Goal: Obtain resource: Download file/media

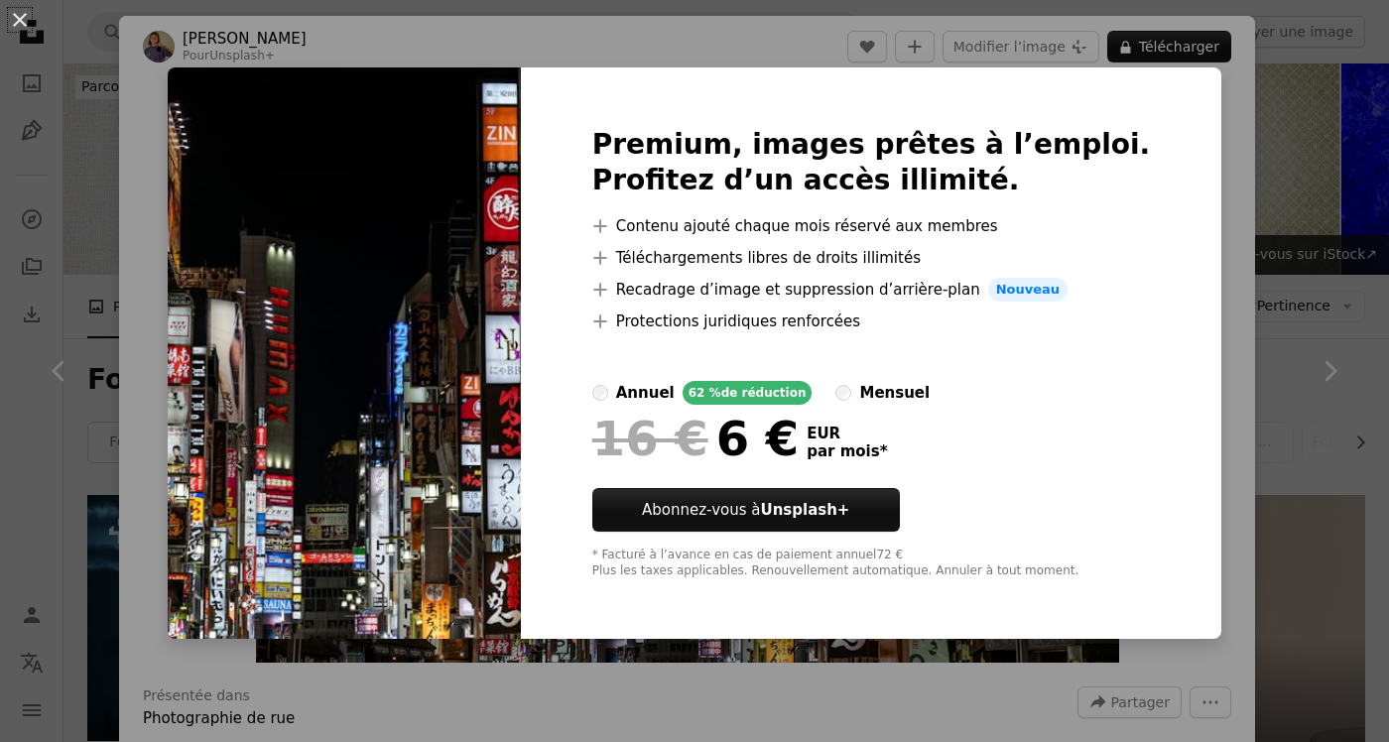
scroll to position [886, 0]
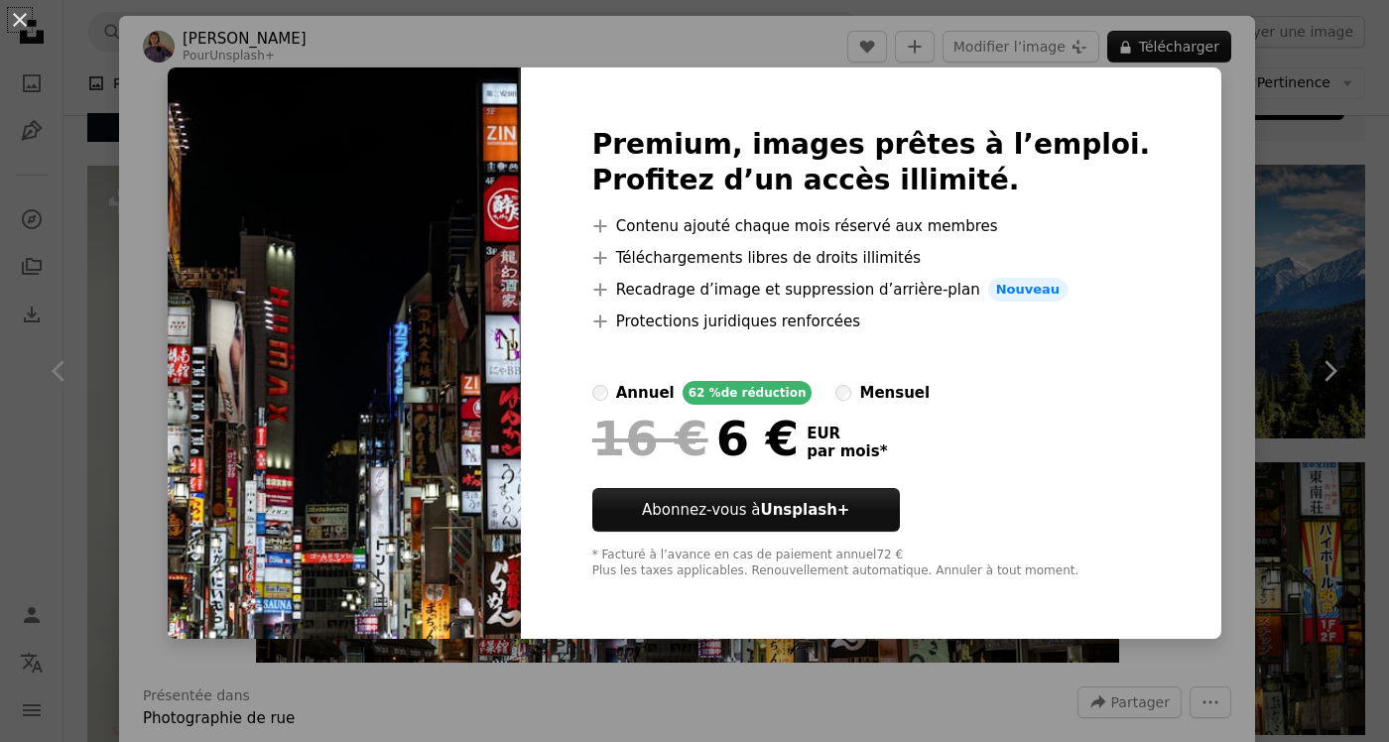
click at [266, 595] on img at bounding box center [344, 352] width 353 height 571
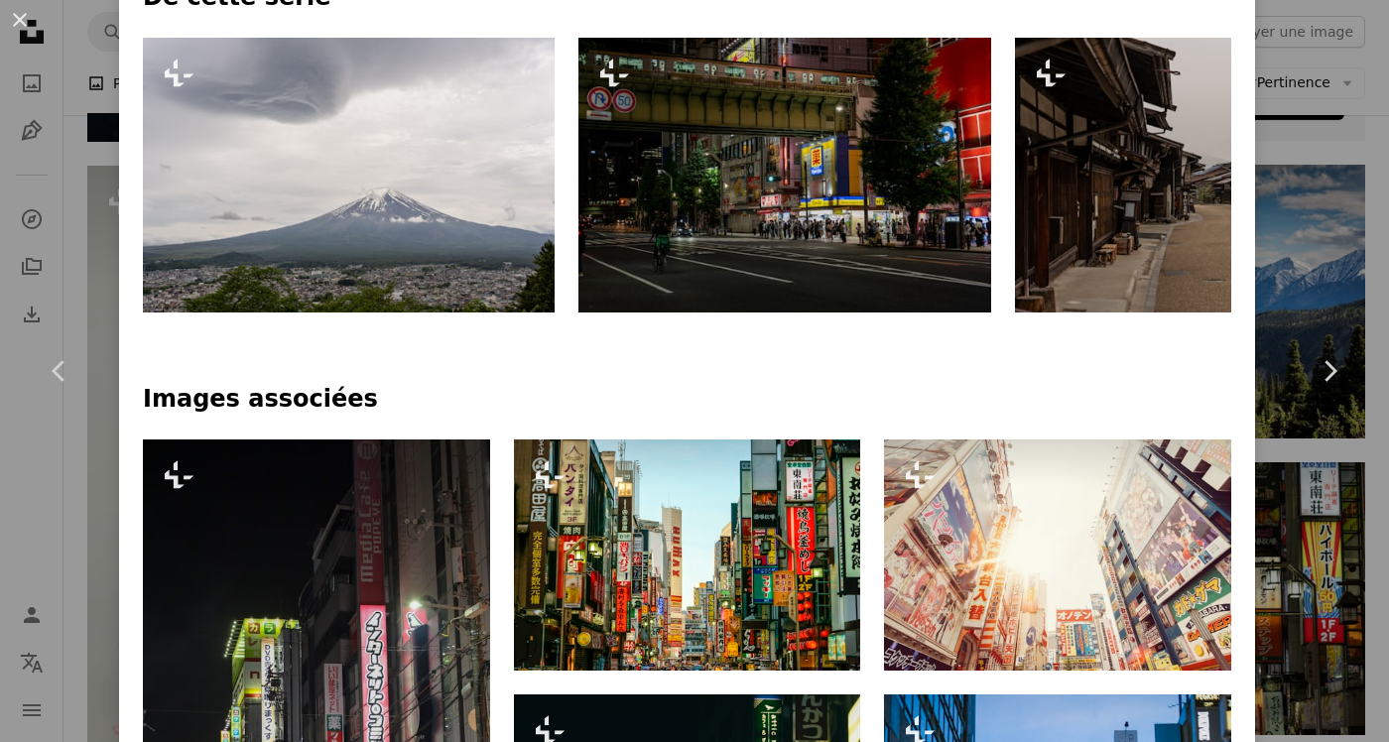
scroll to position [1085, 0]
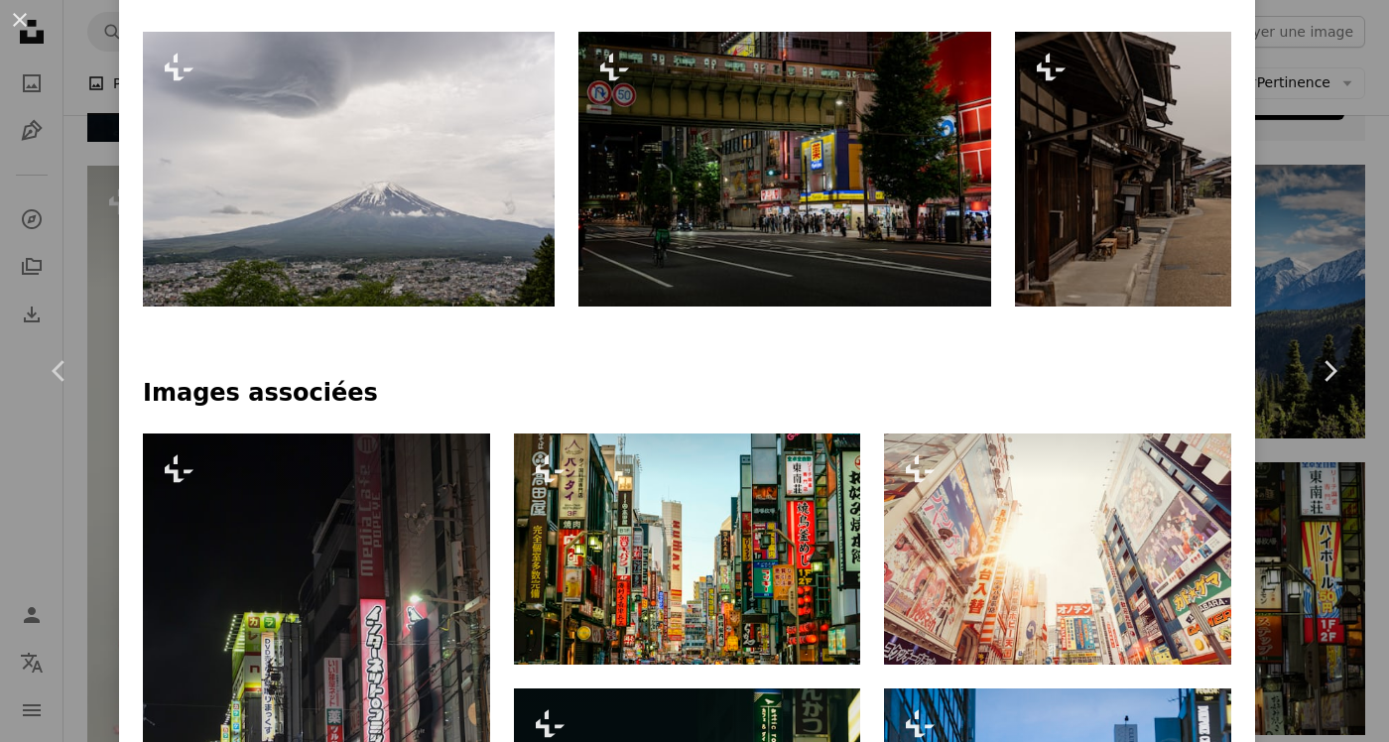
click at [893, 256] on img at bounding box center [784, 169] width 413 height 275
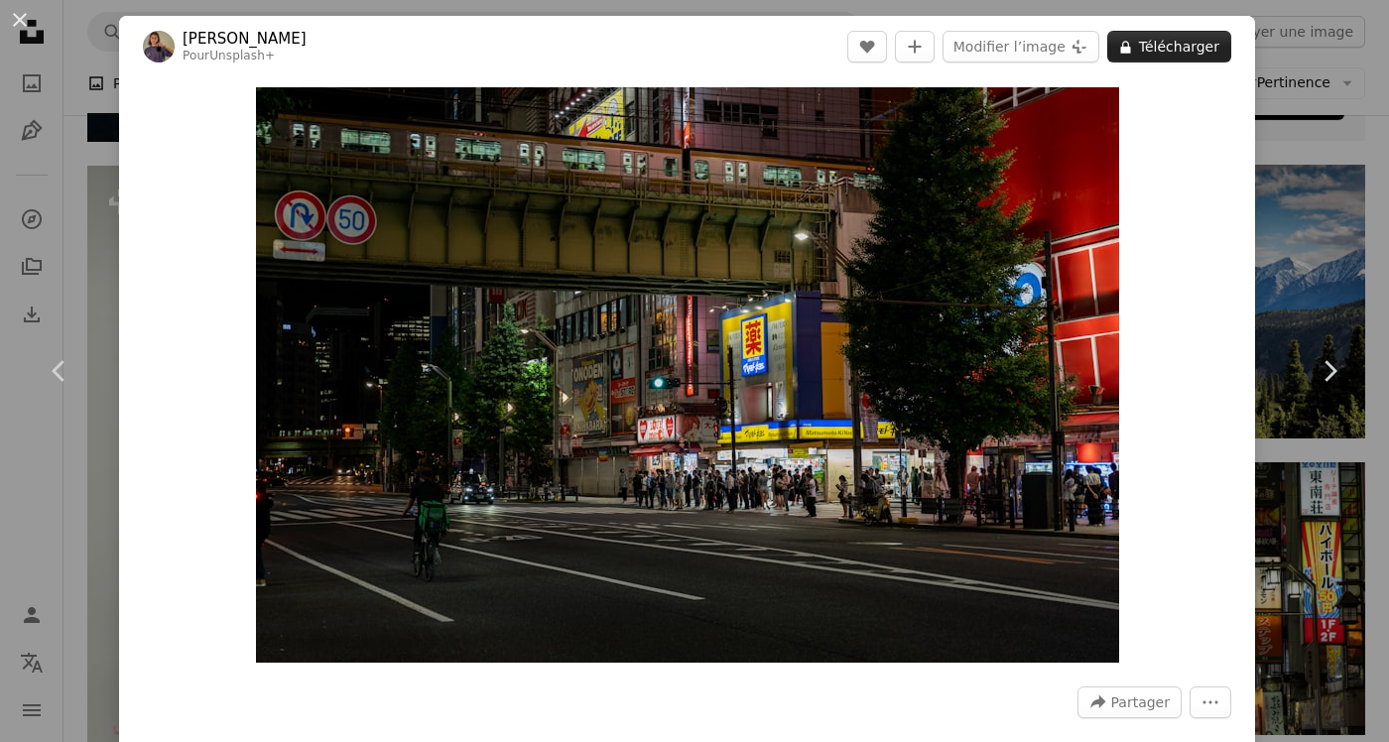
click at [1200, 56] on button "A lock Télécharger" at bounding box center [1169, 47] width 124 height 32
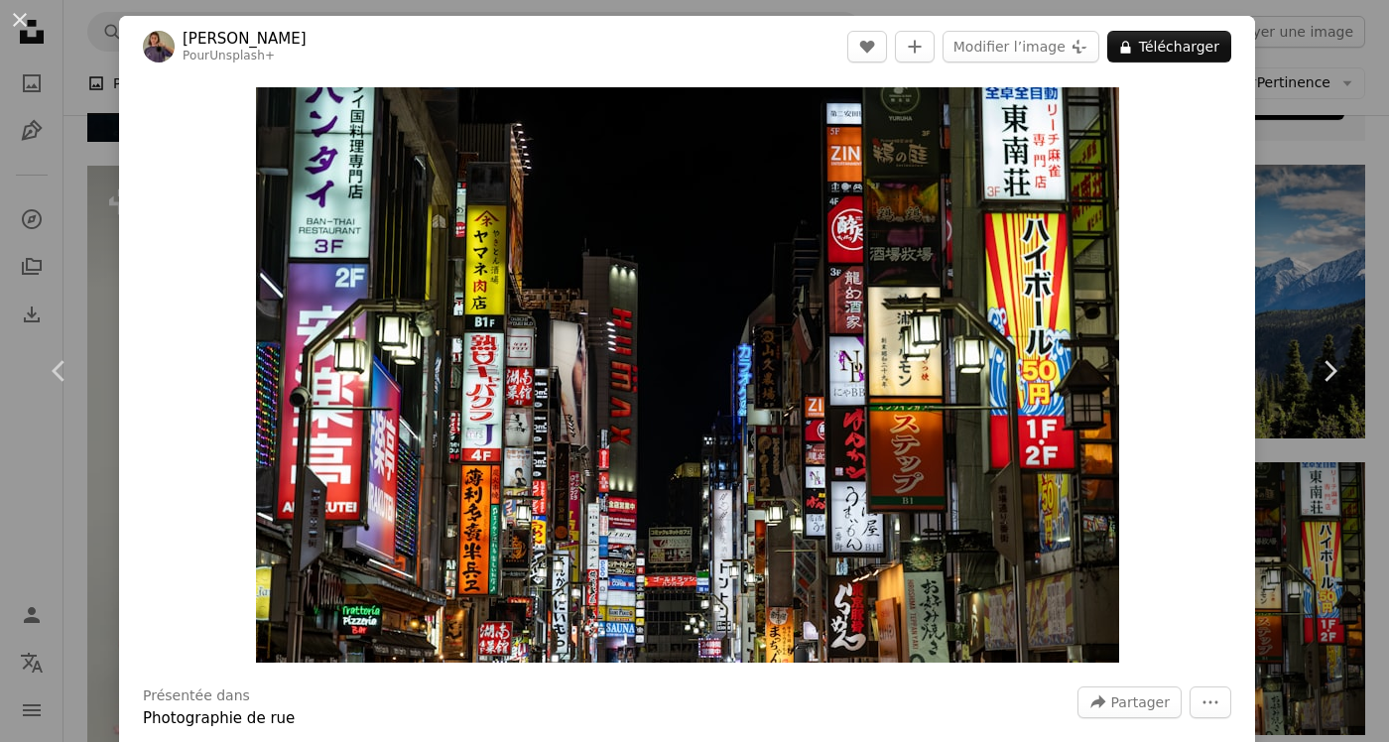
scroll to position [886, 0]
